Goal: Navigation & Orientation: Find specific page/section

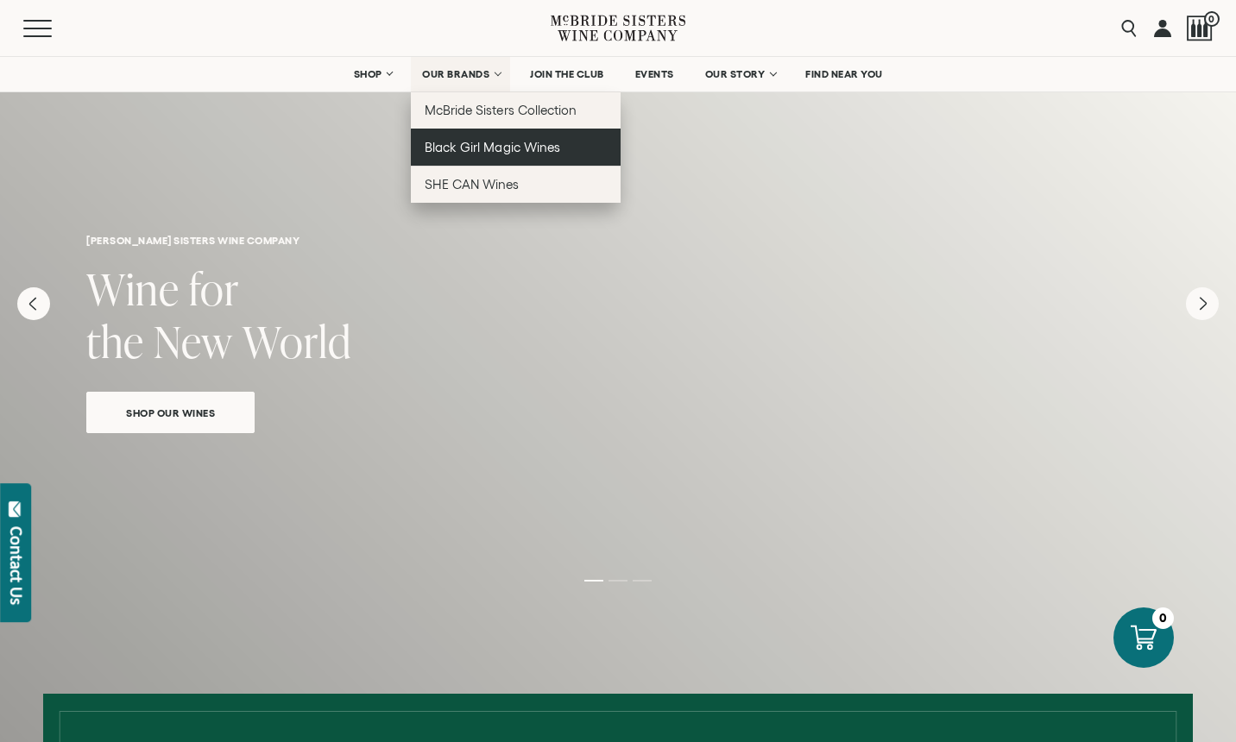
click at [461, 142] on span "Black Girl Magic Wines" at bounding box center [492, 147] width 135 height 15
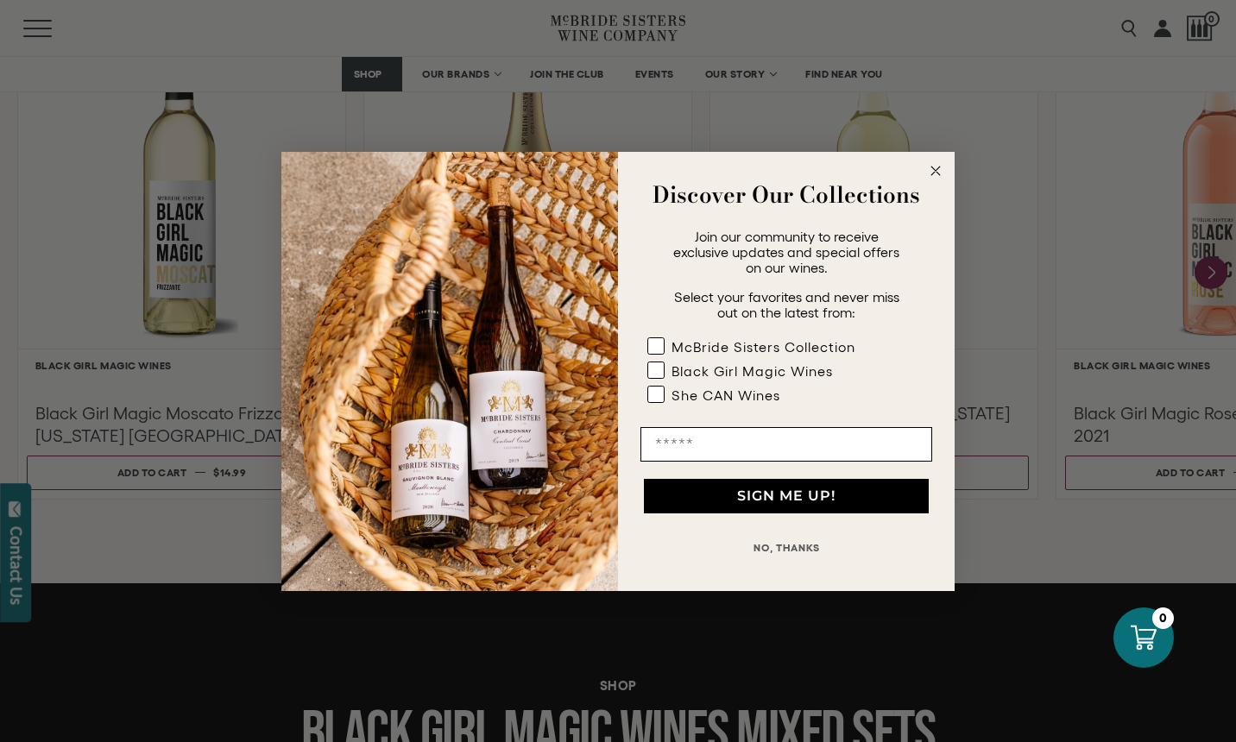
scroll to position [1610, 0]
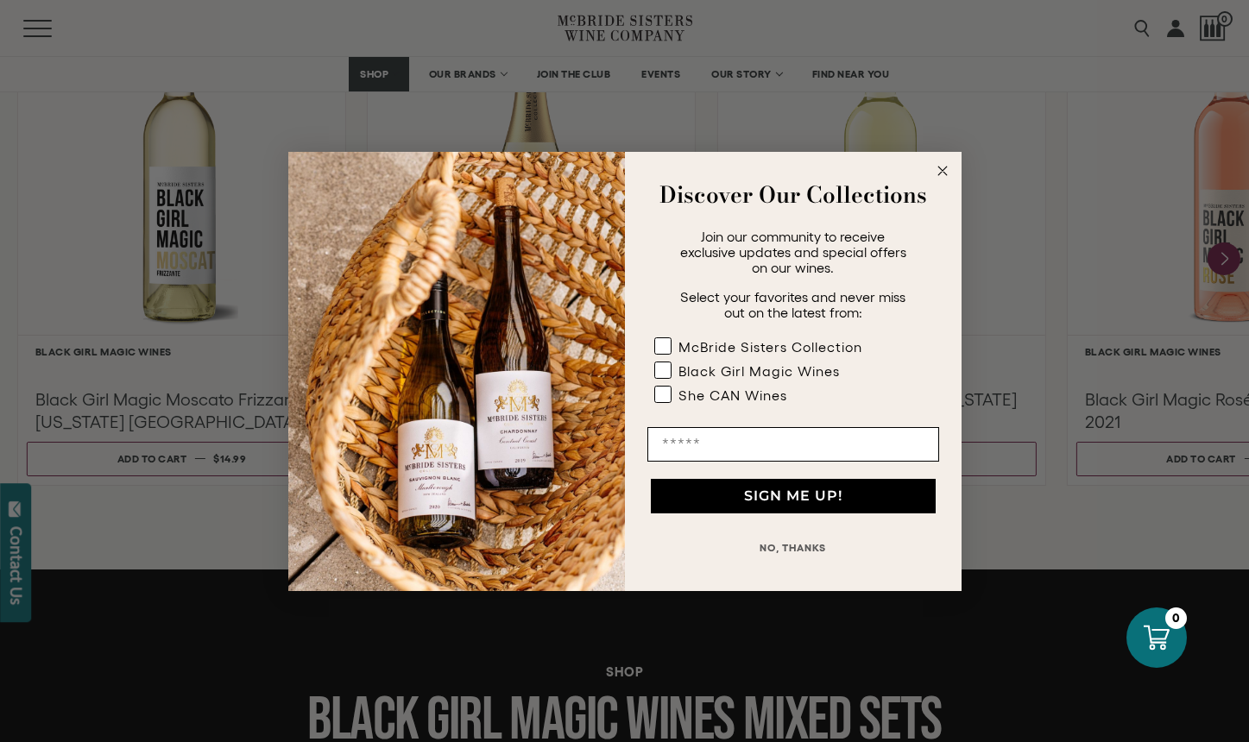
drag, startPoint x: 1241, startPoint y: 68, endPoint x: 1244, endPoint y: 238, distance: 170.1
click at [947, 173] on circle "Close dialog" at bounding box center [942, 171] width 20 height 20
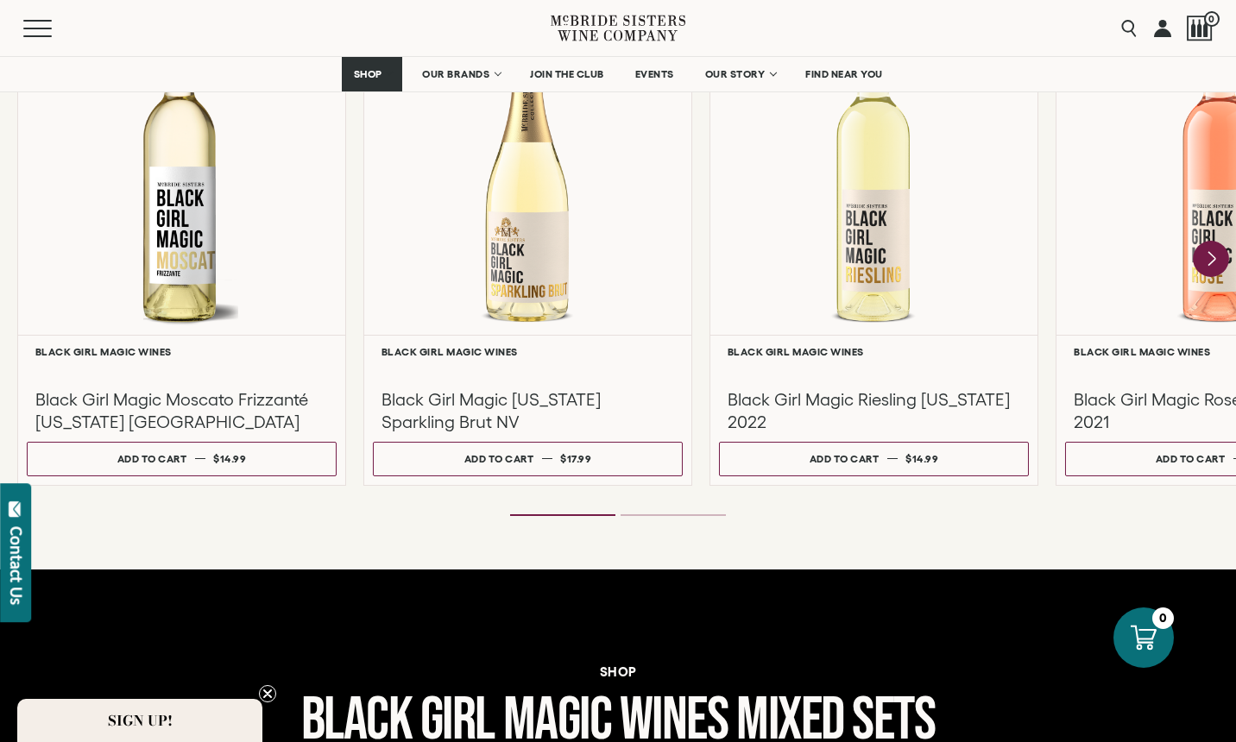
click at [1206, 257] on icon "Next" at bounding box center [1211, 259] width 36 height 36
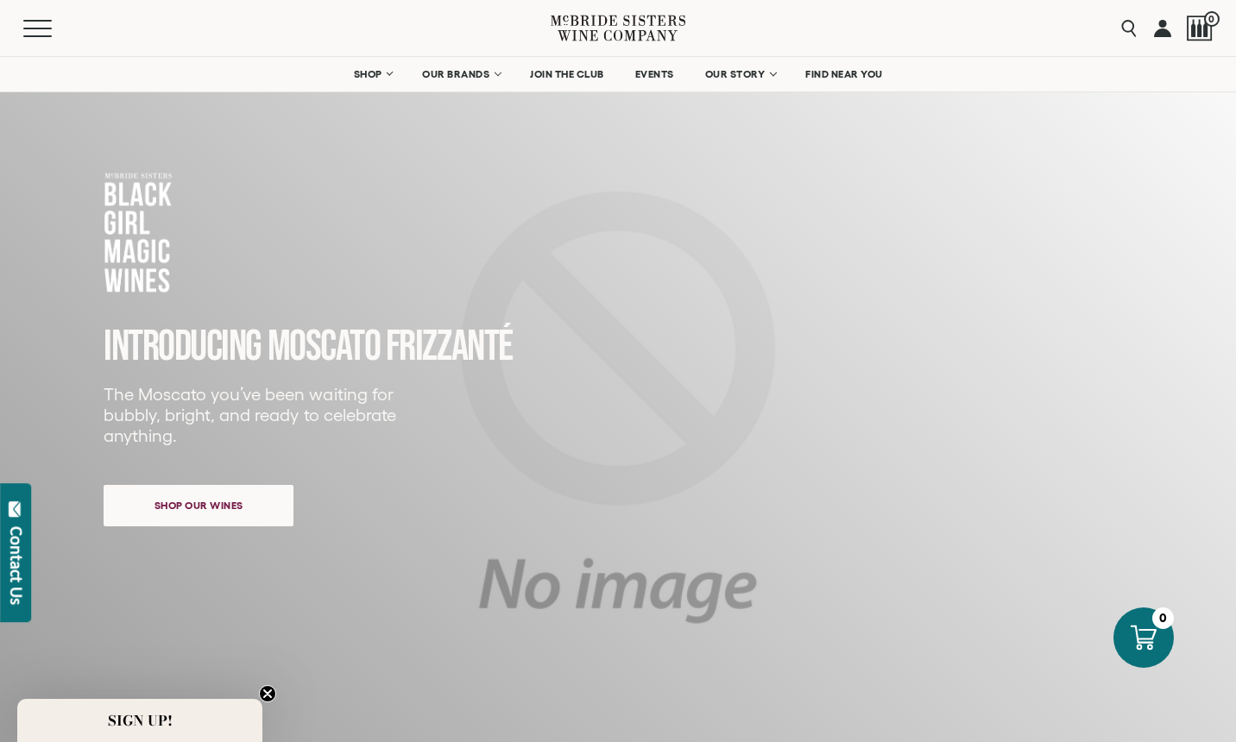
scroll to position [0, 0]
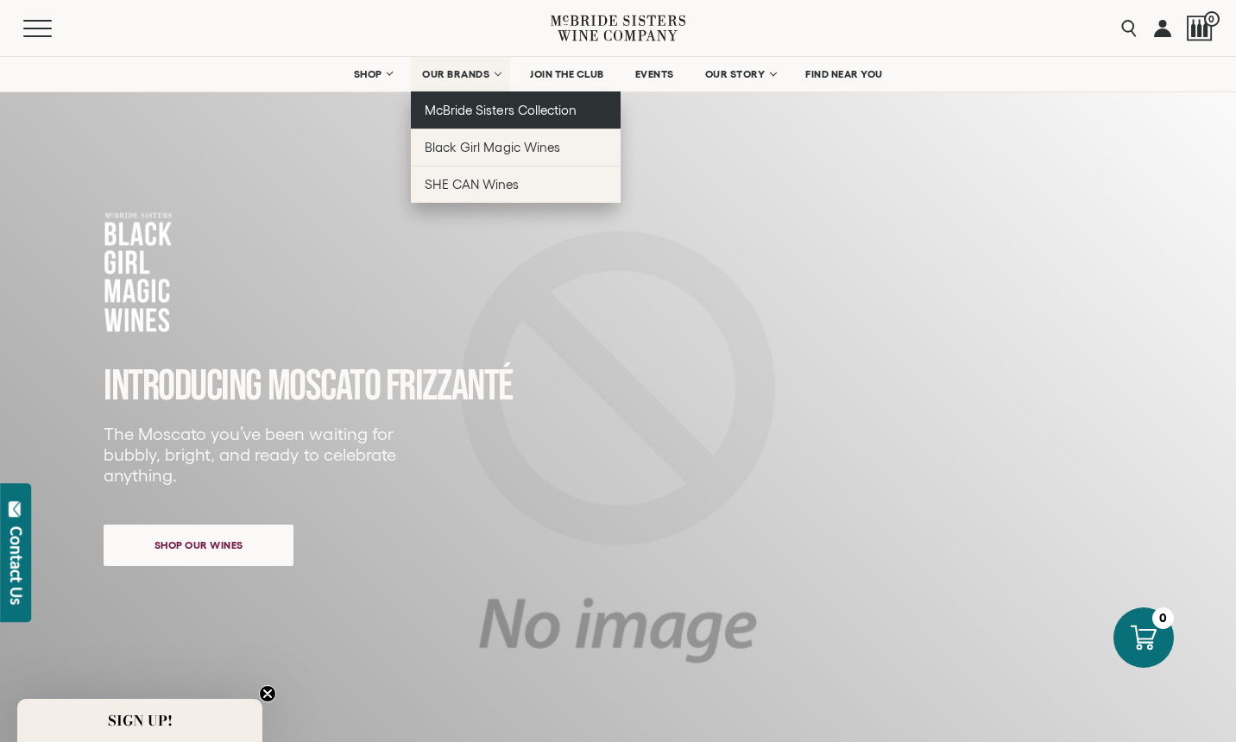
click at [451, 111] on span "McBride Sisters Collection" at bounding box center [501, 110] width 152 height 15
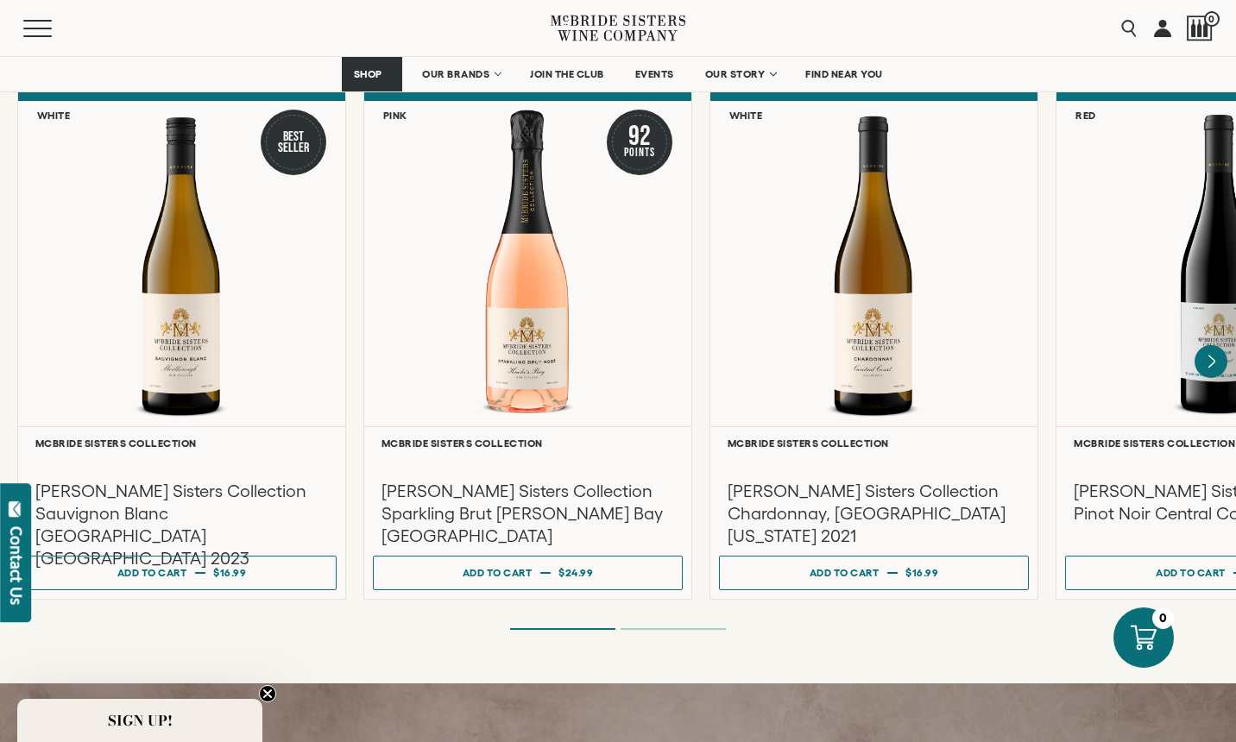
scroll to position [1462, 0]
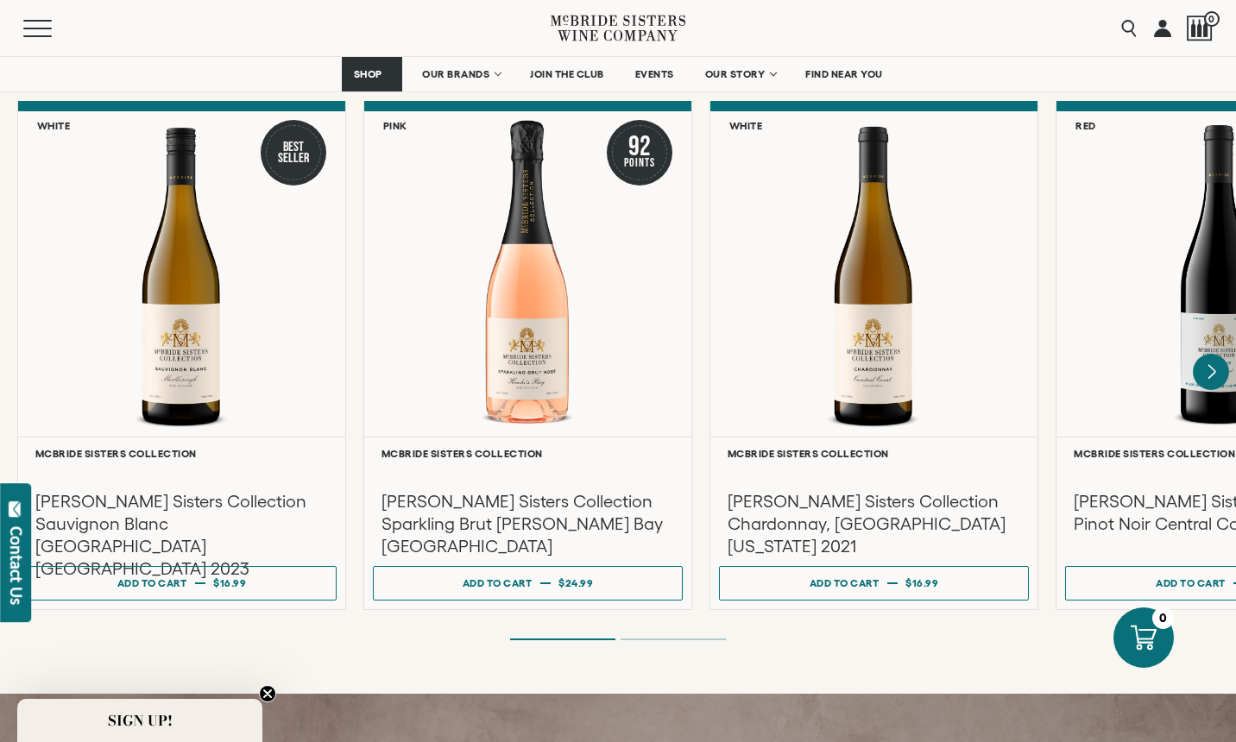
click at [1211, 364] on icon "Next" at bounding box center [1211, 372] width 36 height 36
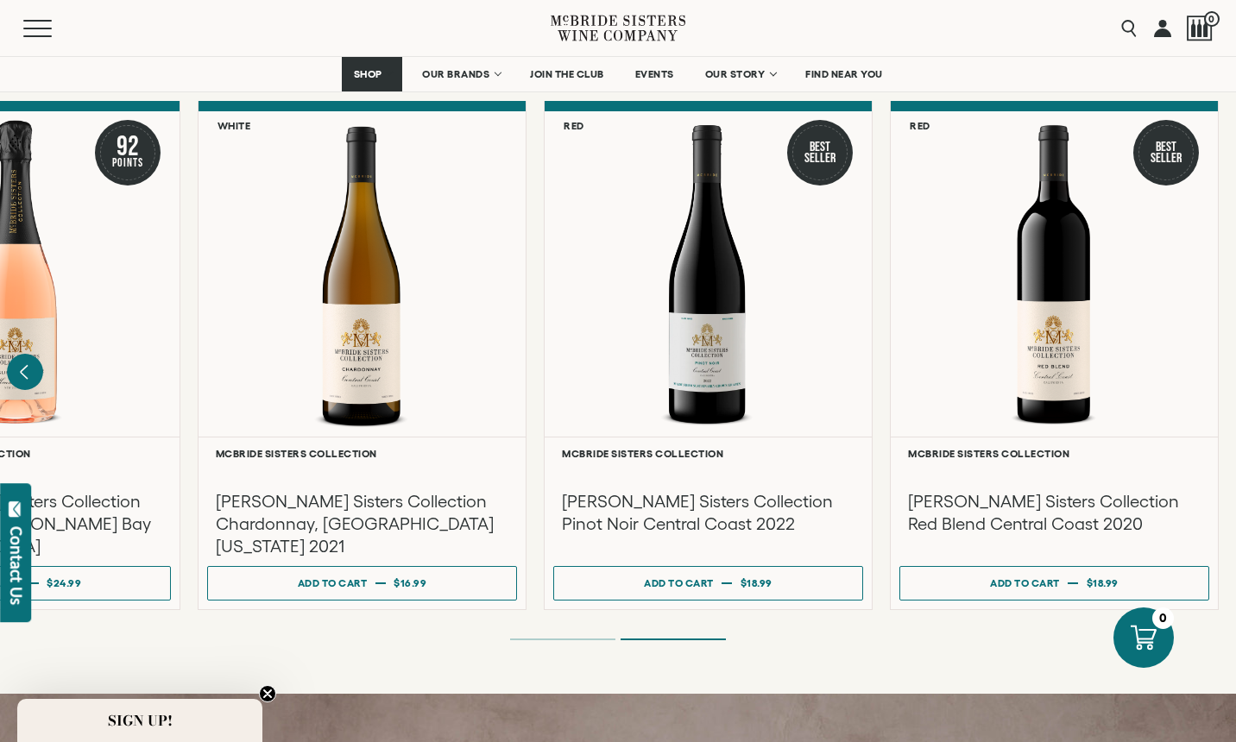
click at [28, 362] on icon "Previous" at bounding box center [25, 372] width 36 height 36
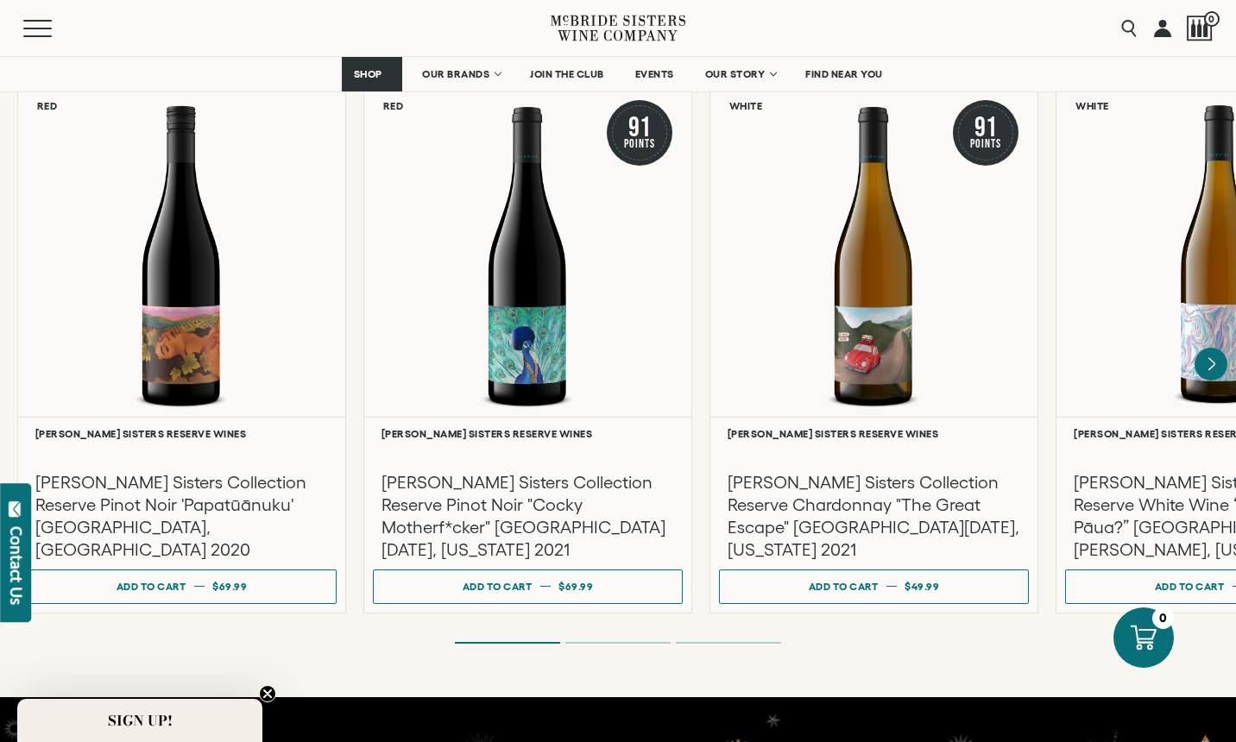
scroll to position [2932, 0]
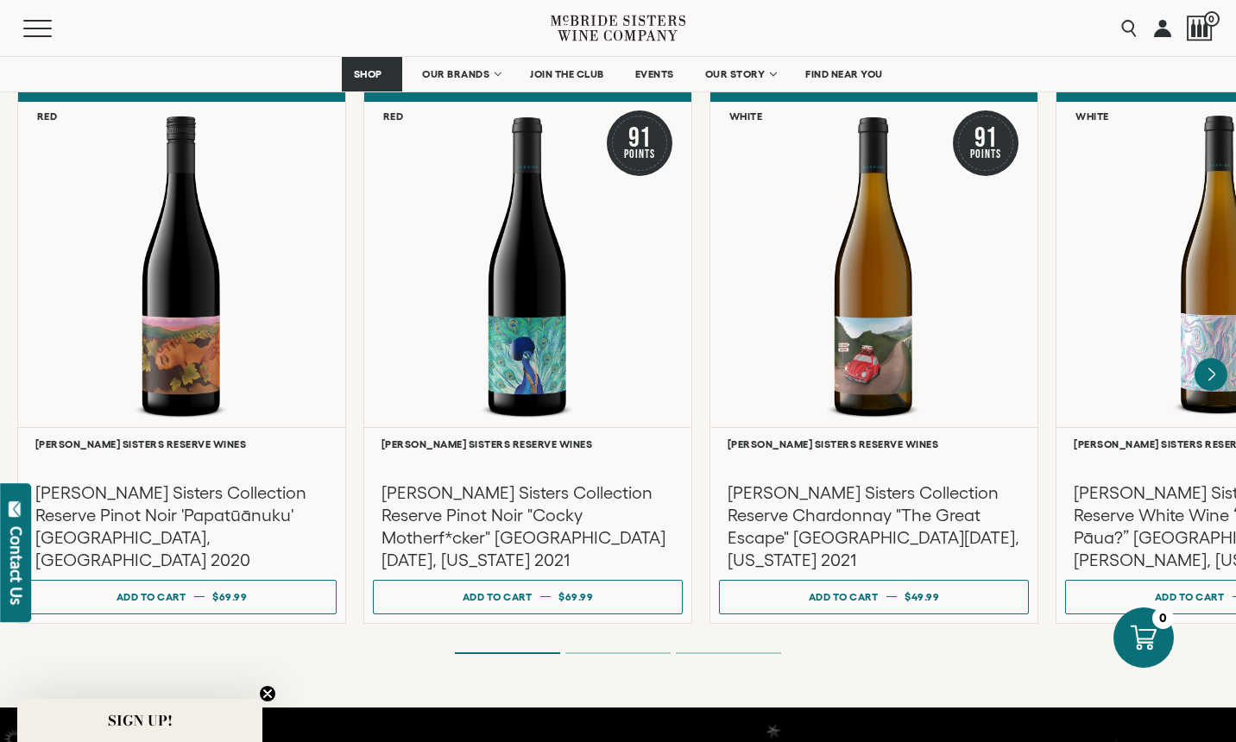
click at [627, 650] on ol at bounding box center [618, 653] width 691 height 7
click at [616, 629] on div "**********" at bounding box center [618, 374] width 1236 height 565
click at [614, 653] on li "Page dot 2" at bounding box center [617, 654] width 105 height 2
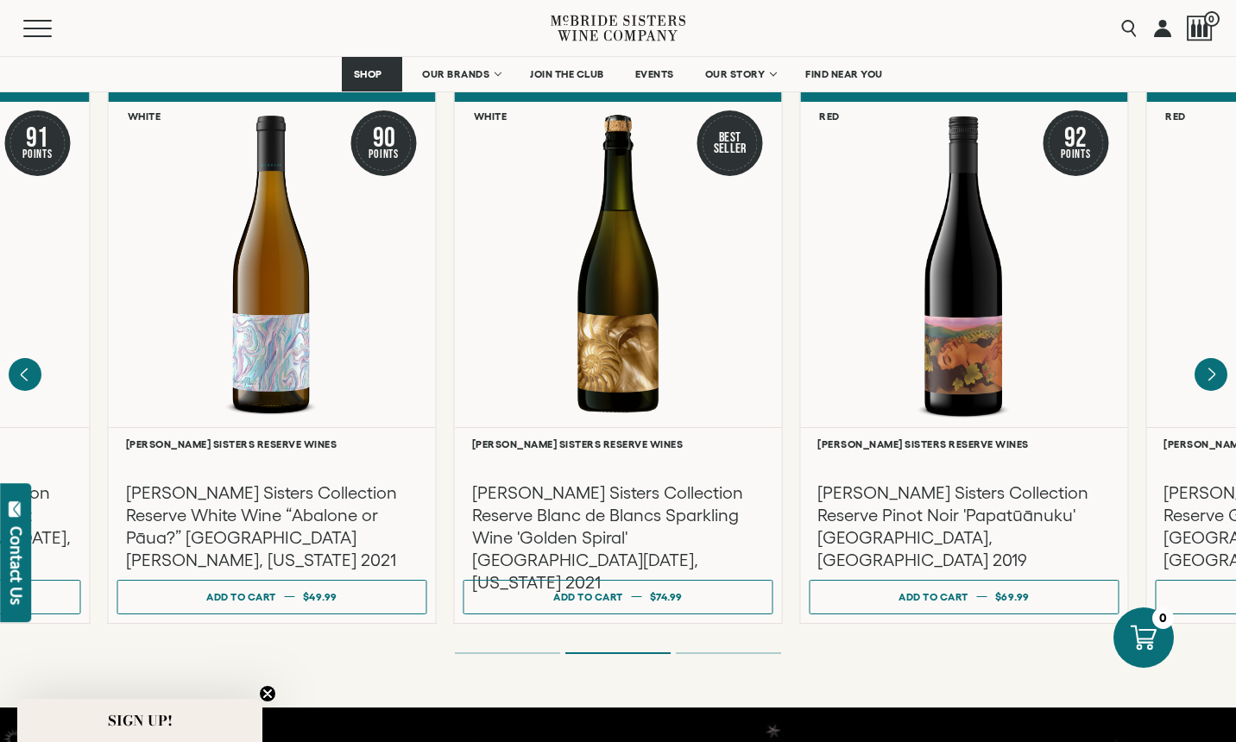
click at [710, 653] on li "Page dot 3" at bounding box center [728, 654] width 105 height 2
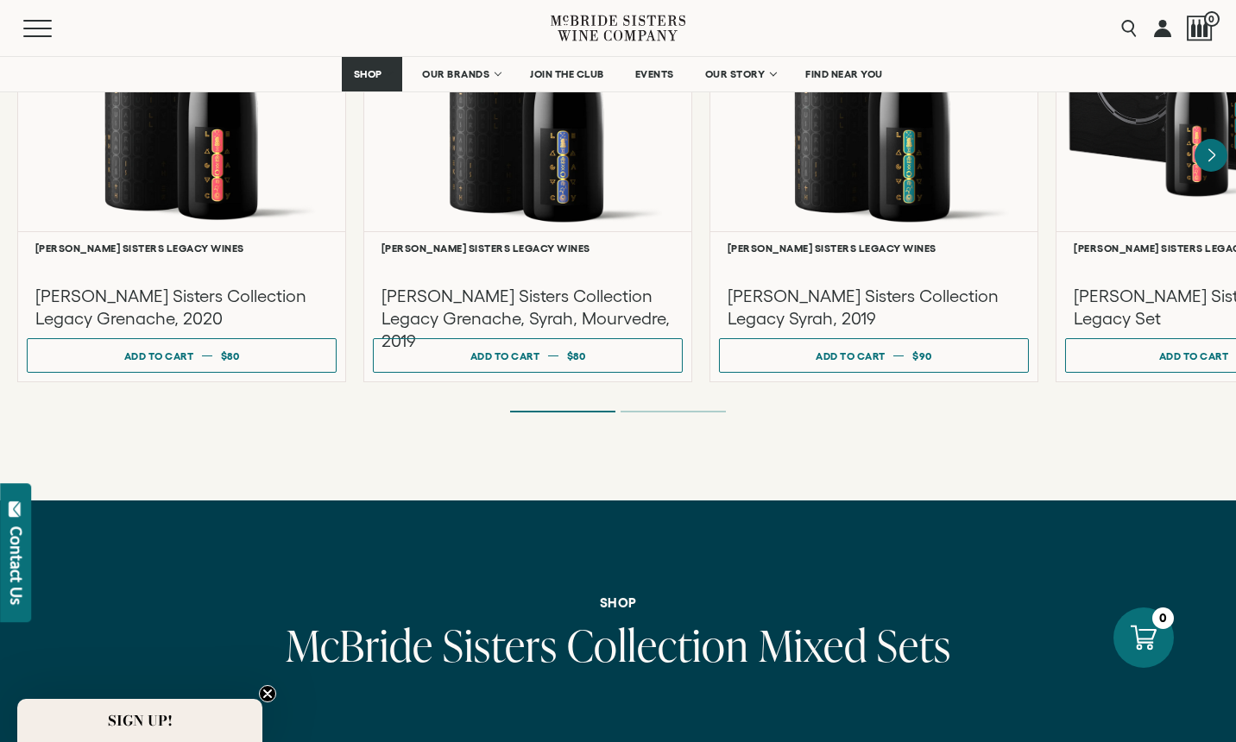
scroll to position [4558, 0]
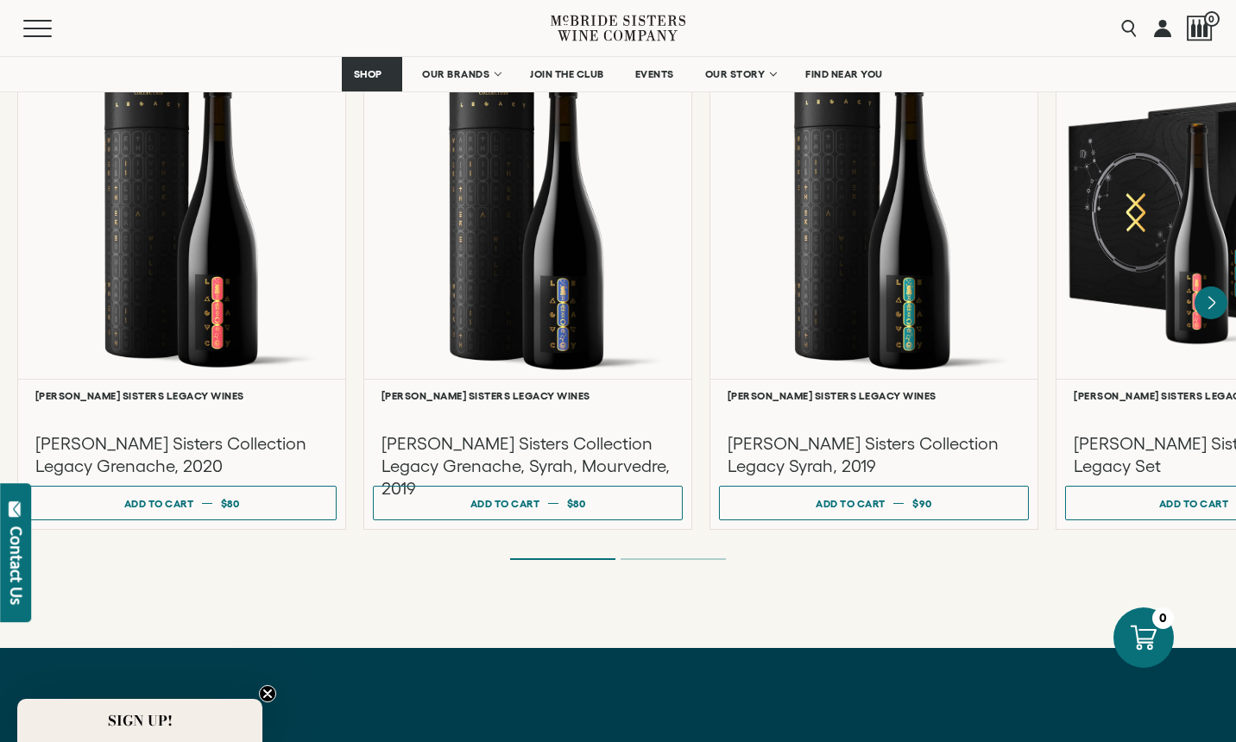
click at [660, 556] on ol at bounding box center [618, 559] width 691 height 7
click at [659, 559] on li "Page dot 2" at bounding box center [673, 560] width 105 height 2
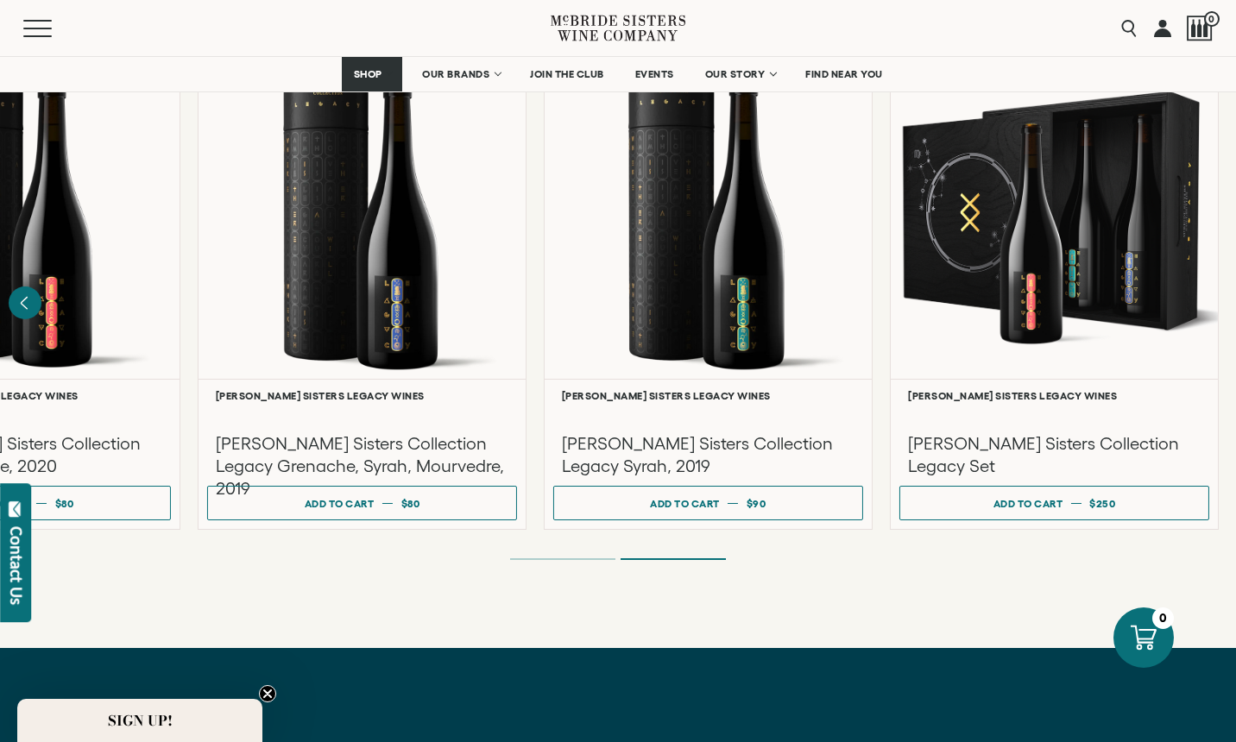
click at [557, 559] on li "Page dot 1" at bounding box center [562, 560] width 105 height 2
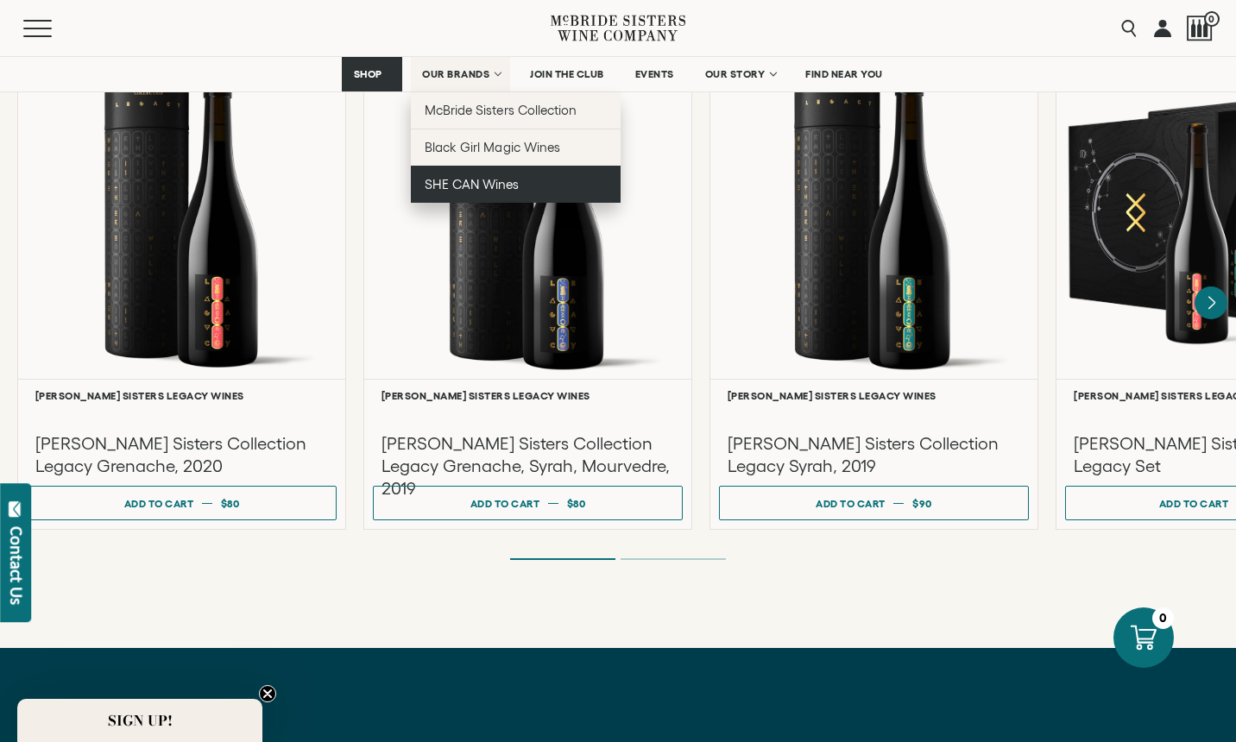
click at [473, 184] on span "SHE CAN Wines" at bounding box center [472, 184] width 94 height 15
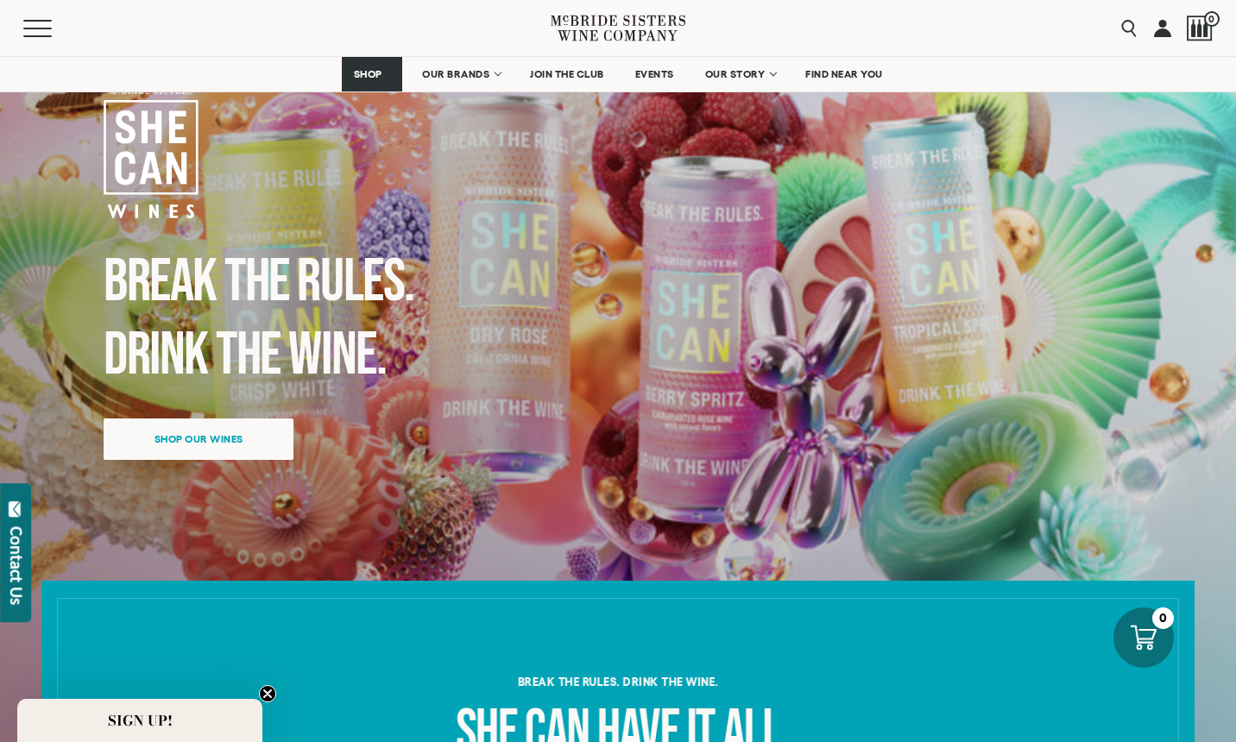
scroll to position [126, 0]
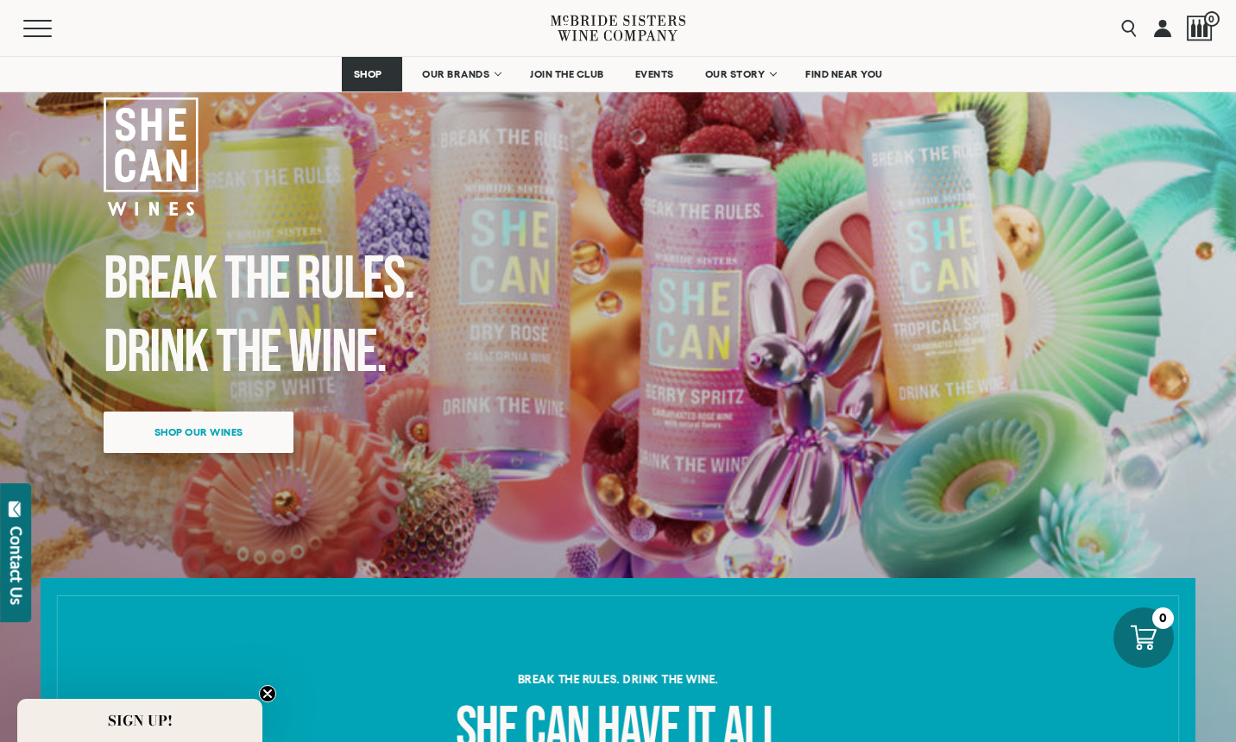
click at [224, 437] on span "Shop our wines" at bounding box center [198, 432] width 149 height 34
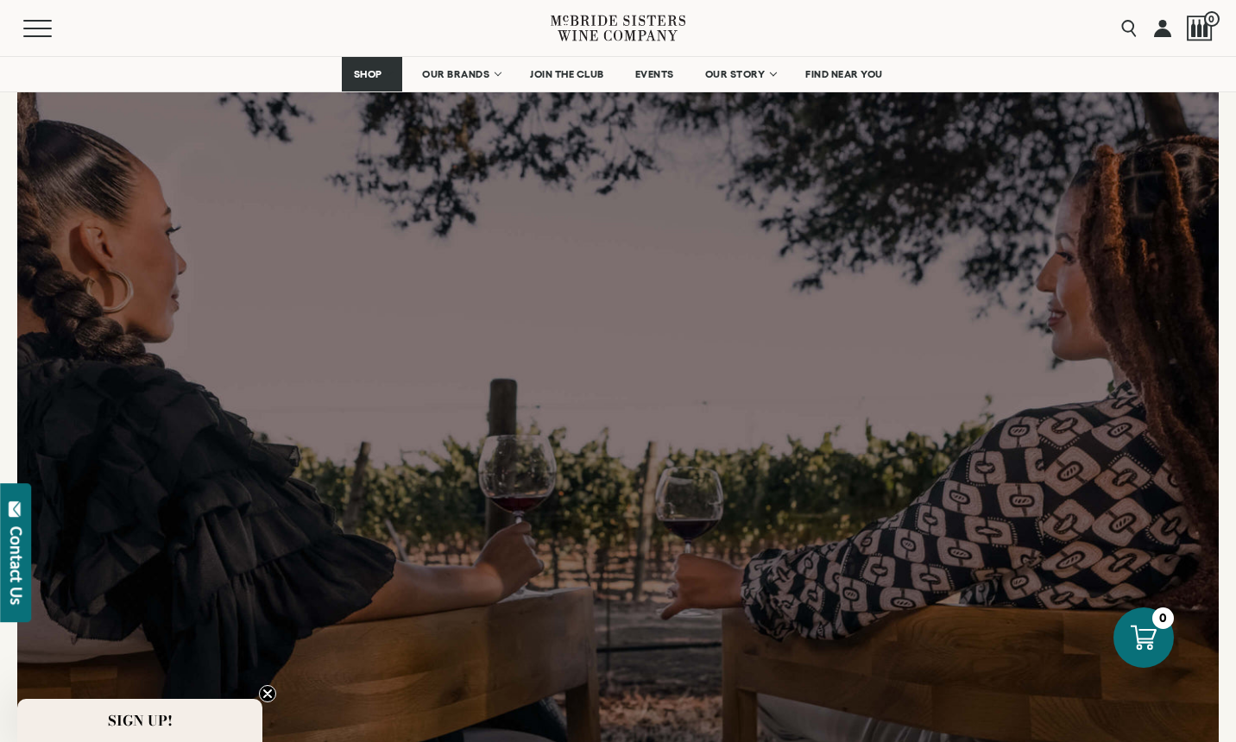
scroll to position [0, 0]
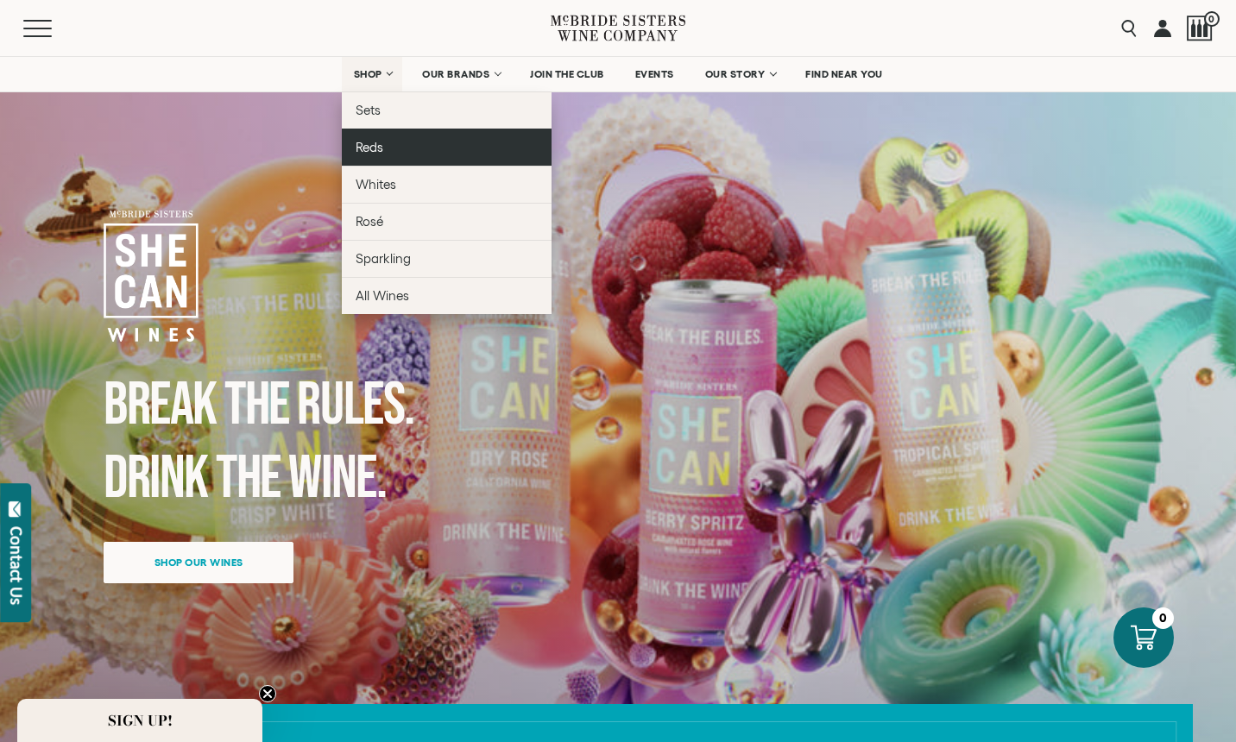
click at [376, 151] on span "Reds" at bounding box center [370, 147] width 28 height 15
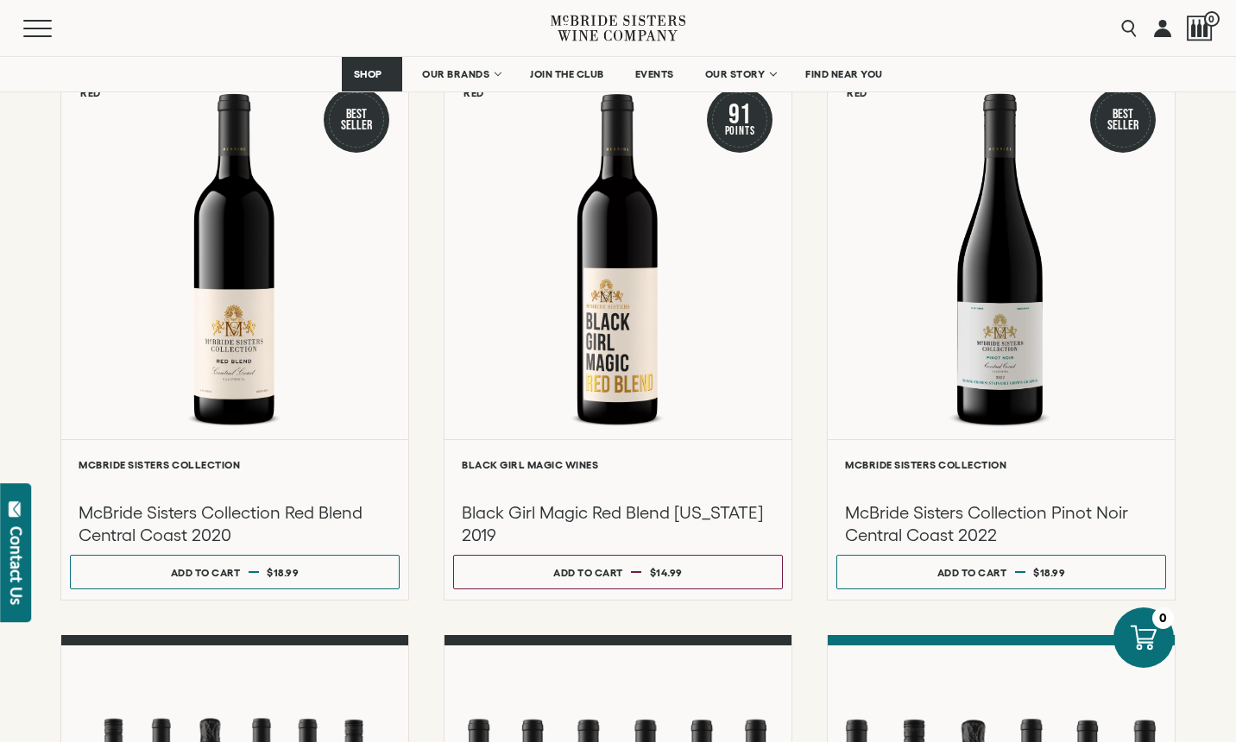
scroll to position [245, 0]
